Goal: Information Seeking & Learning: Learn about a topic

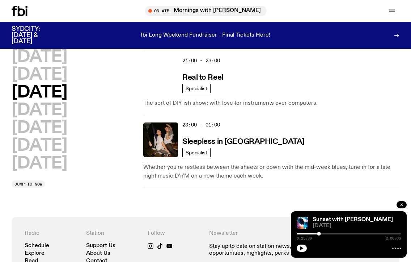
scroll to position [540, 0]
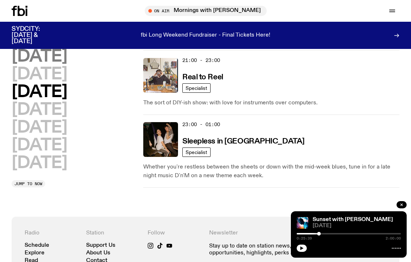
click at [55, 56] on h2 "[DATE]" at bounding box center [39, 57] width 55 height 16
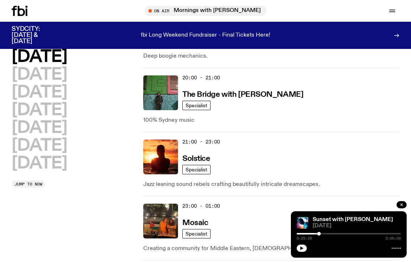
scroll to position [464, 0]
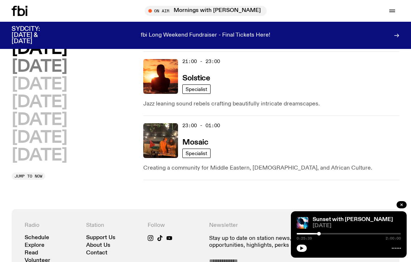
click at [53, 70] on h2 "[DATE]" at bounding box center [39, 67] width 55 height 16
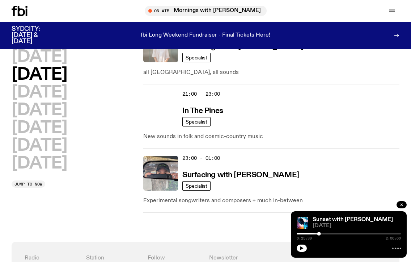
scroll to position [508, 0]
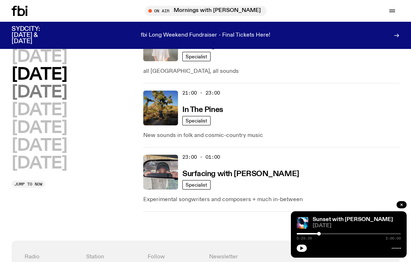
click at [54, 96] on h2 "[DATE]" at bounding box center [39, 92] width 55 height 16
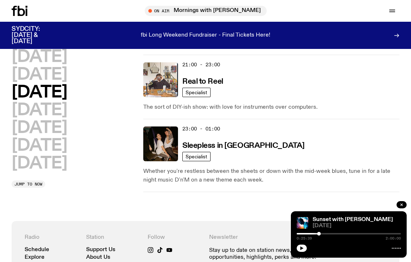
scroll to position [546, 0]
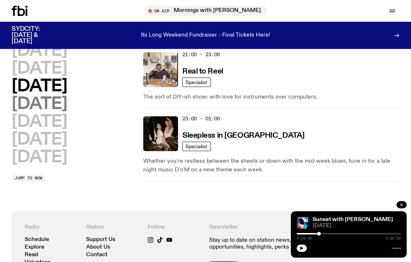
click at [54, 105] on h2 "[DATE]" at bounding box center [39, 104] width 55 height 16
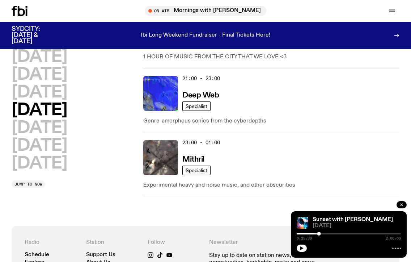
scroll to position [534, 0]
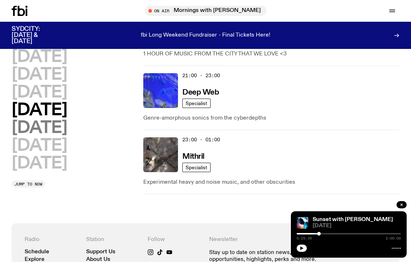
click at [45, 128] on h2 "[DATE]" at bounding box center [39, 128] width 55 height 16
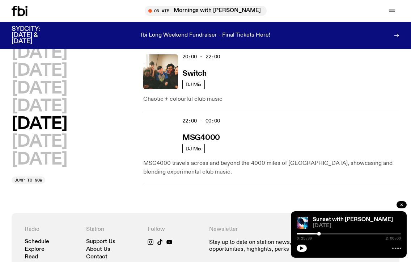
scroll to position [529, 0]
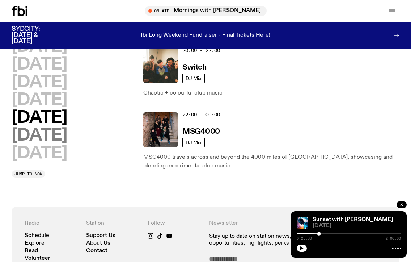
click at [43, 127] on h2 "[DATE]" at bounding box center [39, 135] width 55 height 16
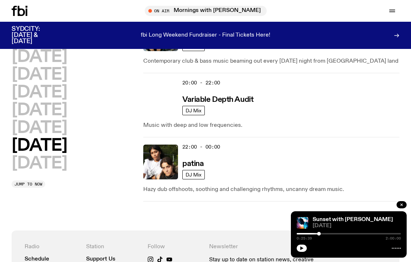
scroll to position [648, 0]
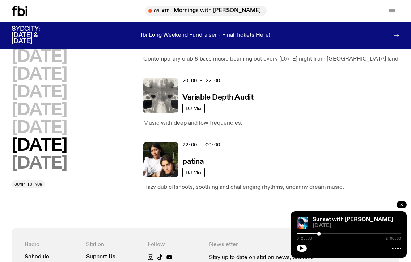
click at [45, 162] on h2 "[DATE]" at bounding box center [39, 163] width 55 height 16
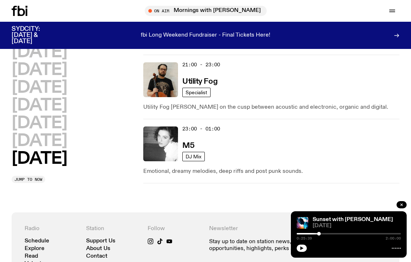
scroll to position [747, 0]
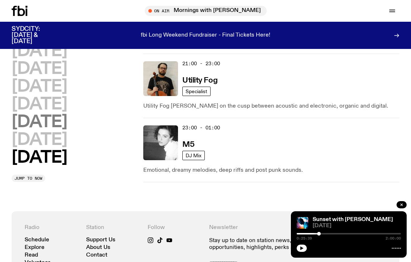
click at [44, 123] on h2 "[DATE]" at bounding box center [39, 122] width 55 height 16
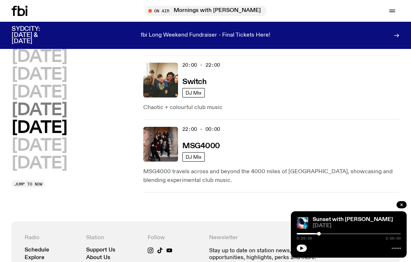
click at [55, 109] on h2 "[DATE]" at bounding box center [39, 110] width 55 height 16
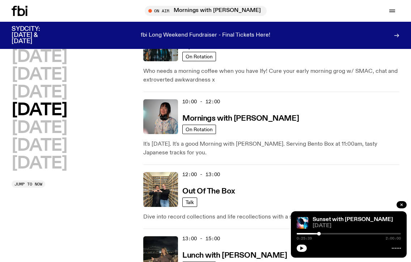
scroll to position [0, 0]
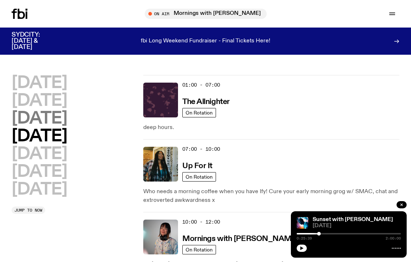
click at [46, 114] on h2 "[DATE]" at bounding box center [39, 118] width 55 height 16
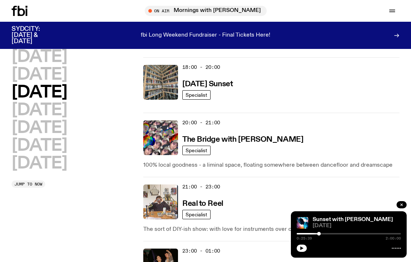
scroll to position [442, 0]
